Goal: Task Accomplishment & Management: Manage account settings

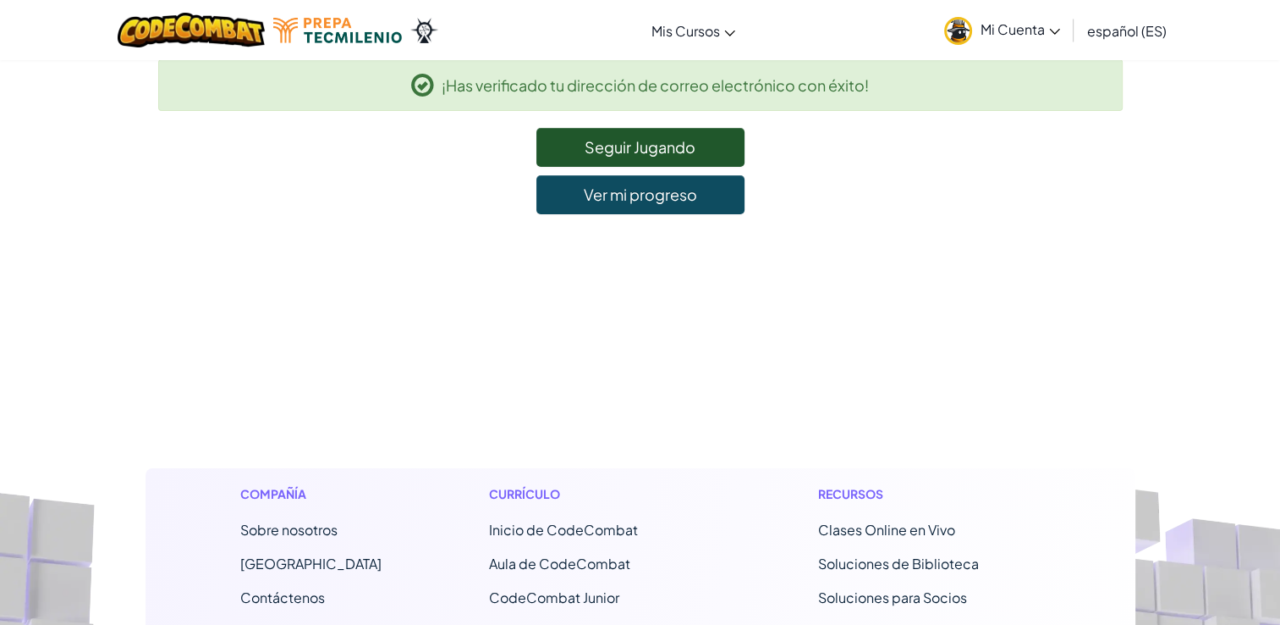
click at [1038, 39] on link "Mi Cuenta" at bounding box center [1002, 29] width 133 height 53
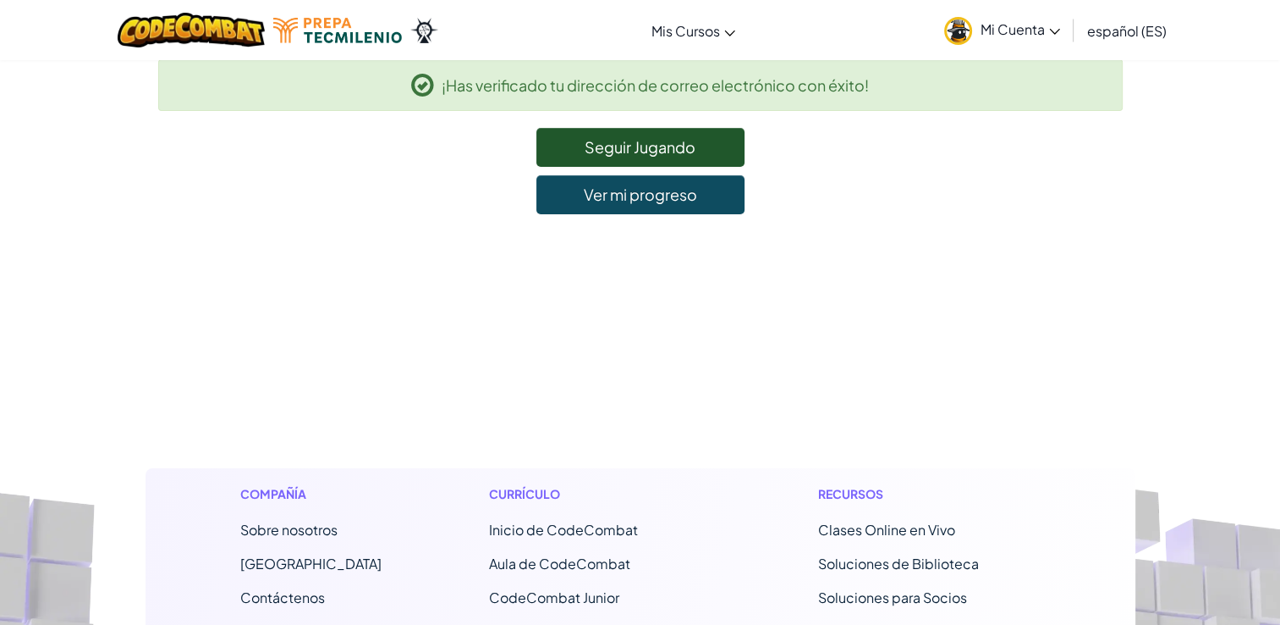
click at [961, 35] on img at bounding box center [958, 31] width 28 height 28
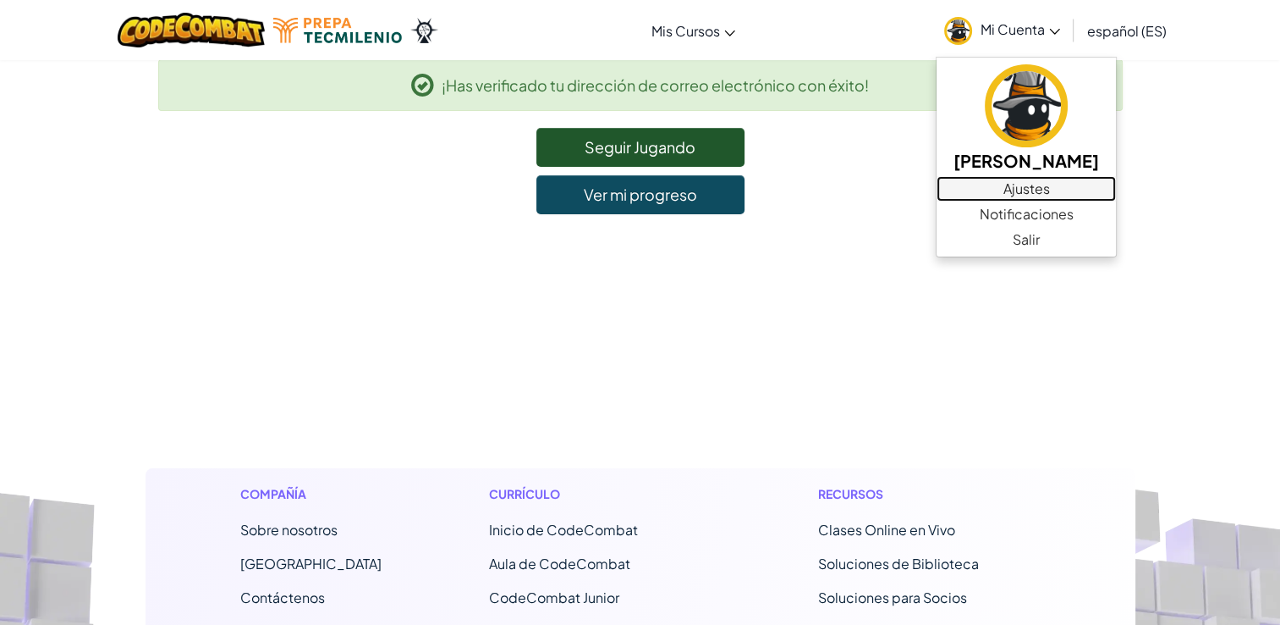
click at [983, 189] on link "Ajustes" at bounding box center [1026, 188] width 179 height 25
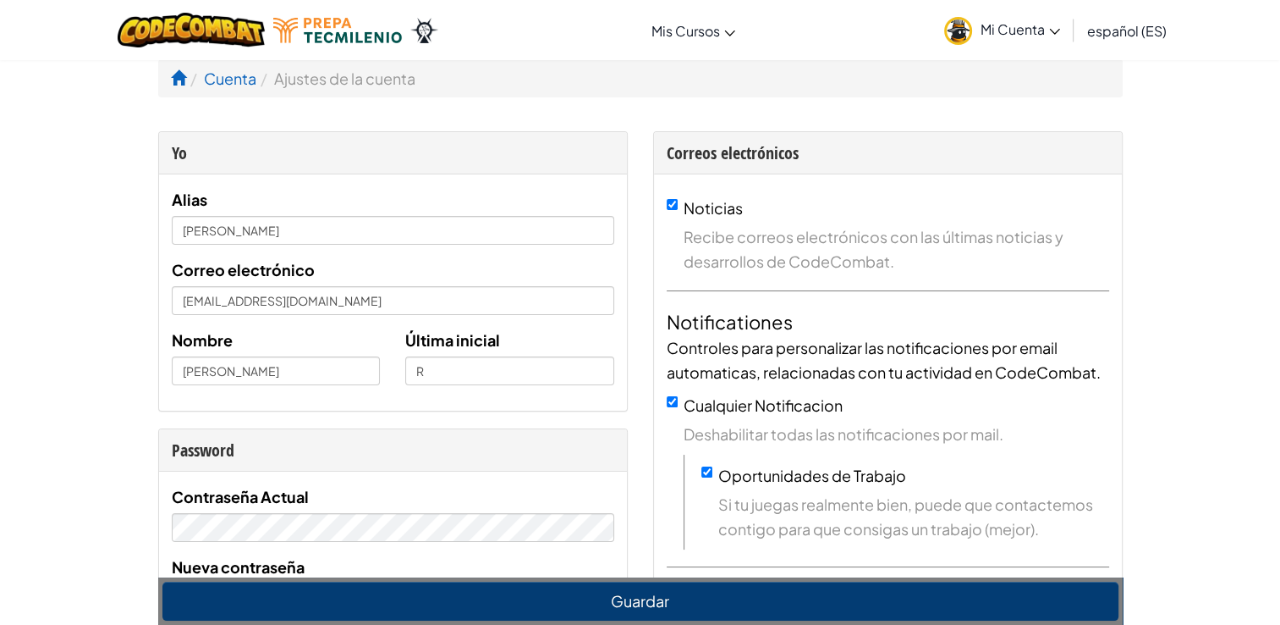
click at [968, 40] on img at bounding box center [958, 31] width 28 height 28
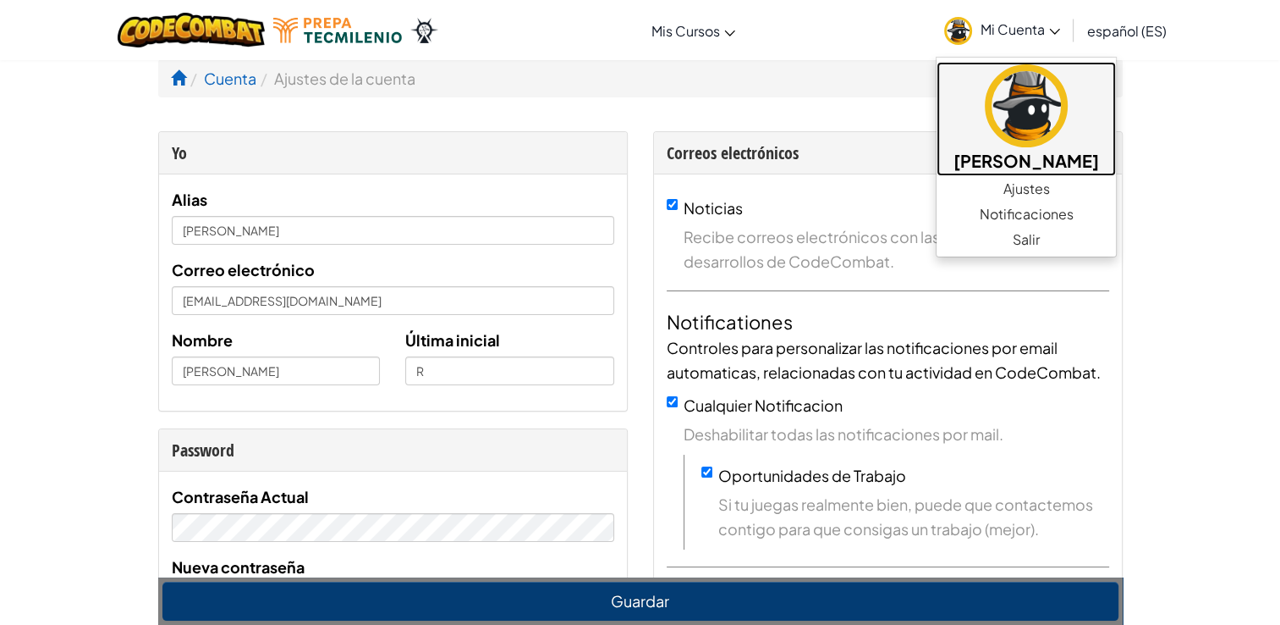
click at [1005, 132] on img at bounding box center [1026, 105] width 83 height 83
